Goal: Find specific page/section: Find specific page/section

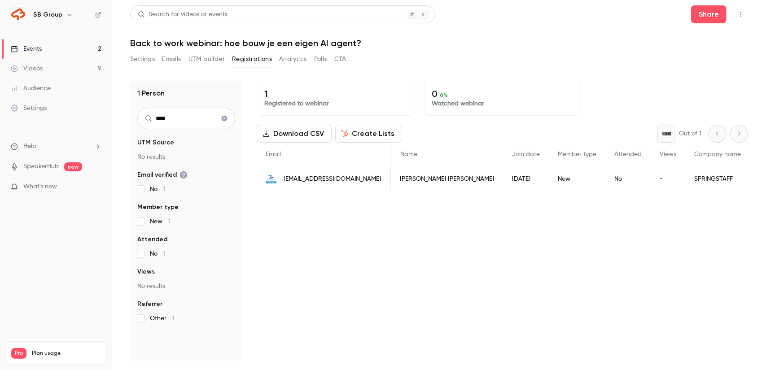
scroll to position [0, 91]
click at [64, 48] on link "Events 2" at bounding box center [56, 49] width 112 height 20
